Goal: Transaction & Acquisition: Download file/media

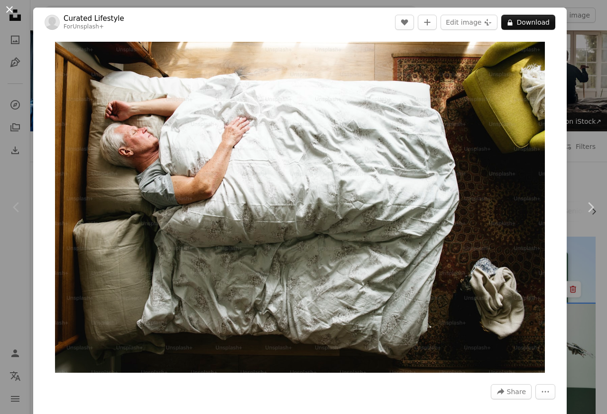
click at [12, 12] on button "An X shape" at bounding box center [9, 9] width 11 height 11
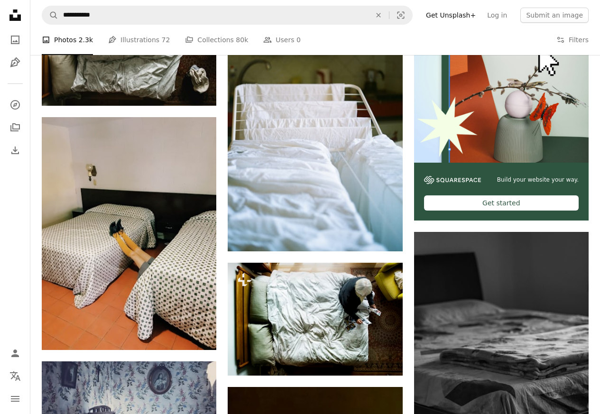
scroll to position [285, 0]
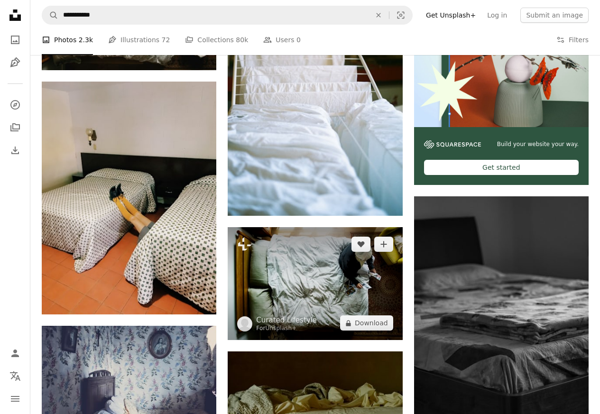
click at [306, 262] on img at bounding box center [315, 283] width 175 height 113
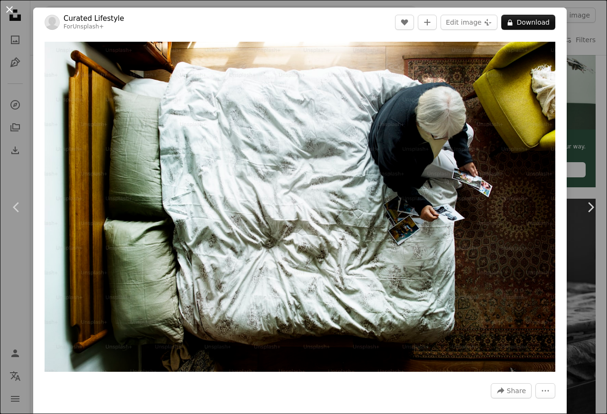
click at [10, 12] on button "An X shape" at bounding box center [9, 9] width 11 height 11
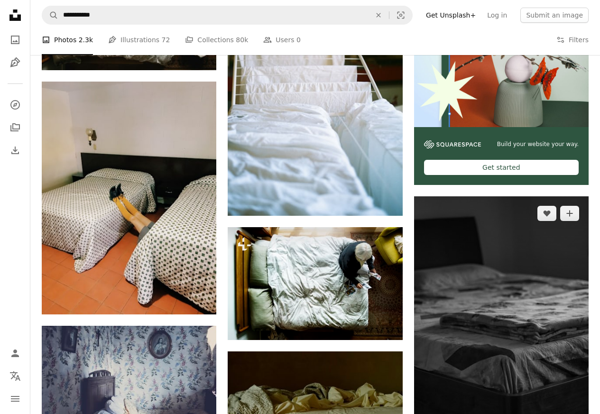
click at [444, 279] on img at bounding box center [501, 341] width 175 height 290
click at [436, 299] on img at bounding box center [501, 341] width 175 height 290
click at [427, 282] on img at bounding box center [501, 341] width 175 height 290
